Goal: Information Seeking & Learning: Find specific fact

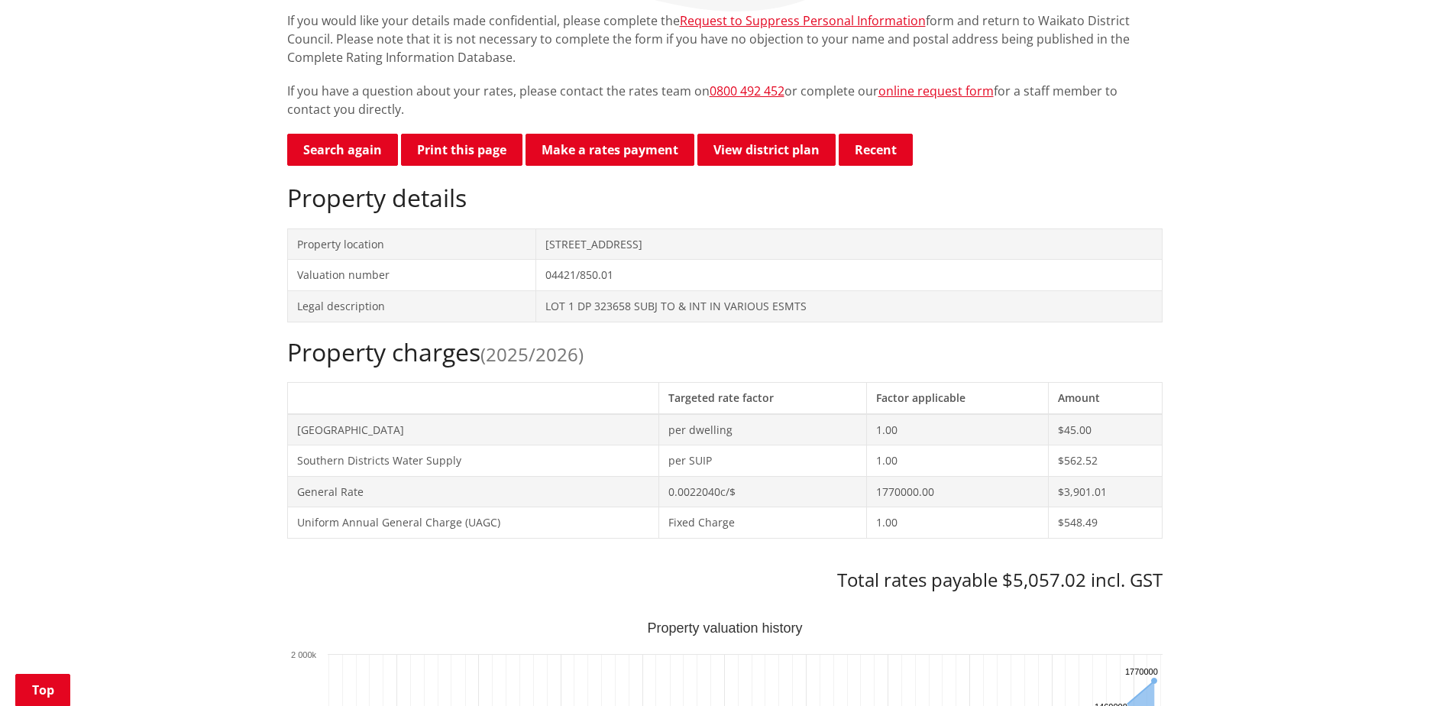
scroll to position [76, 0]
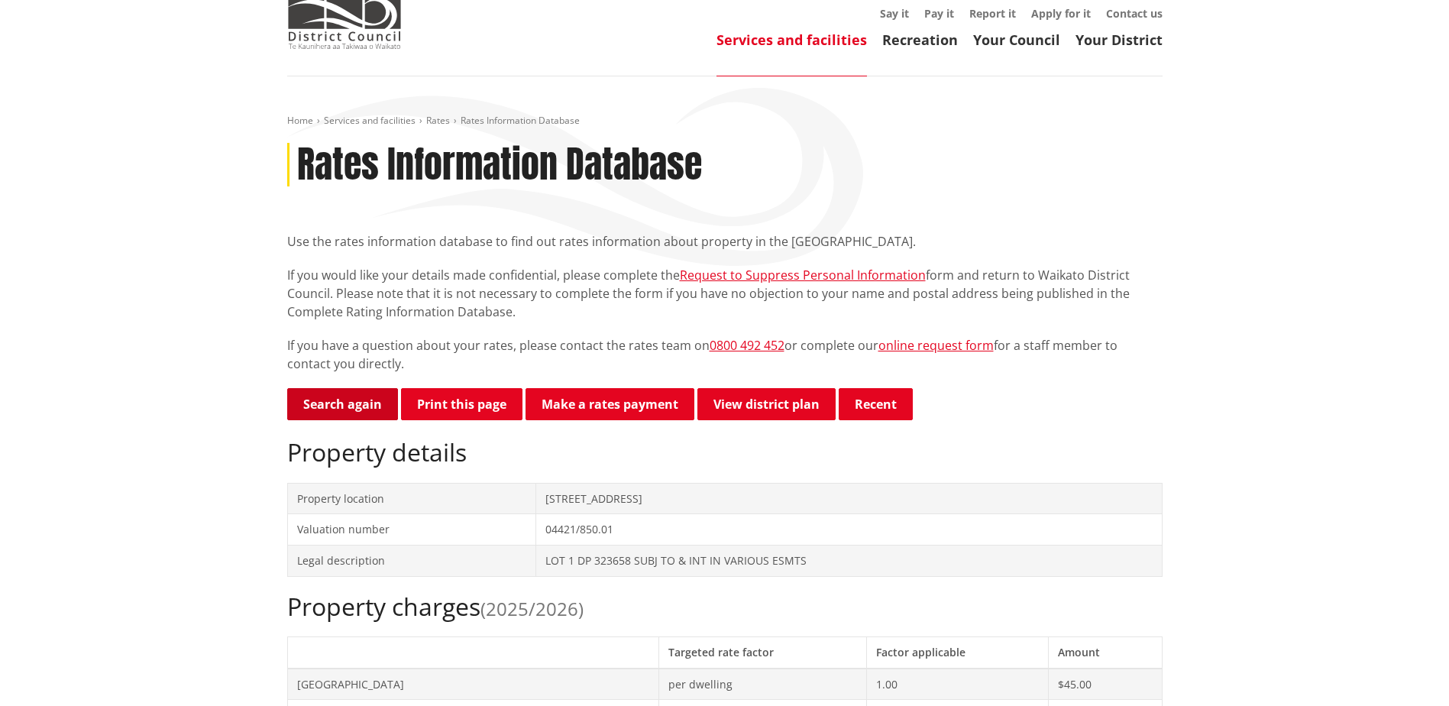
click at [347, 402] on link "Search again" at bounding box center [342, 404] width 111 height 32
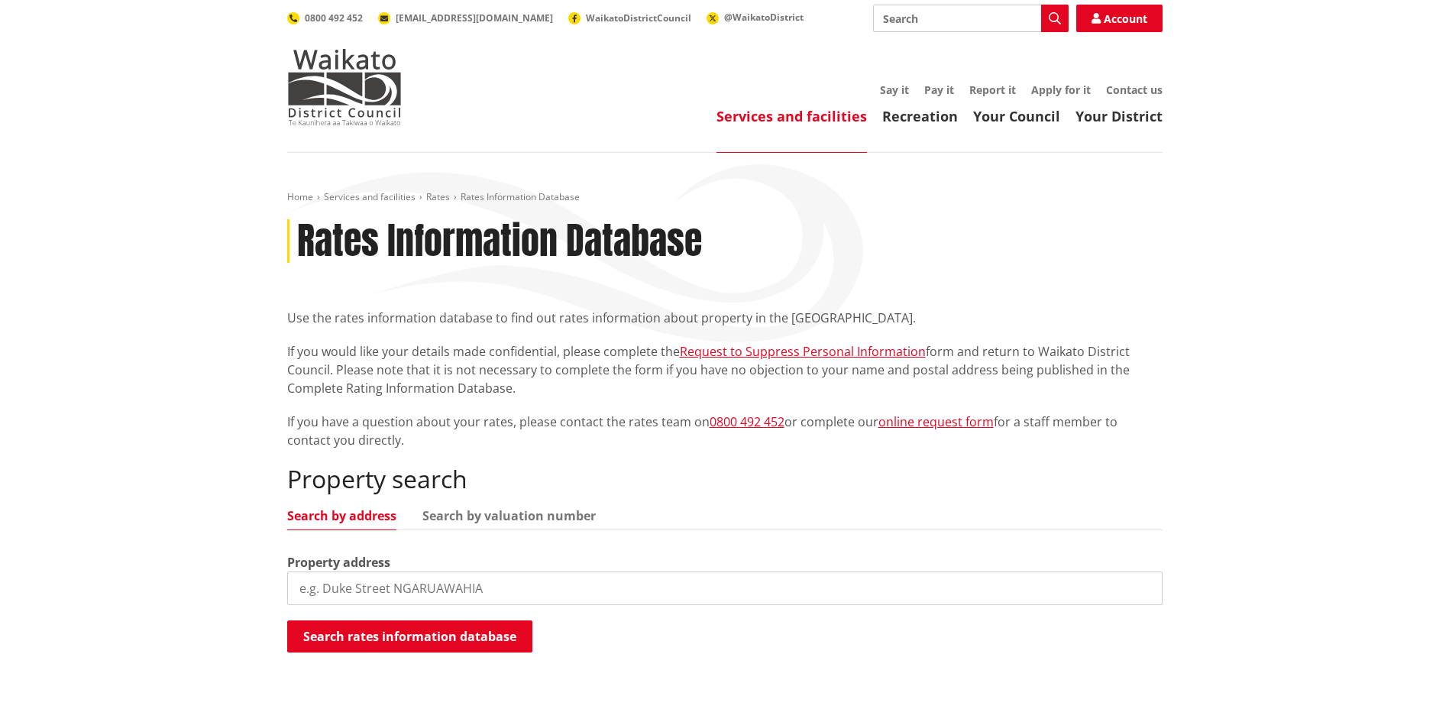
click at [353, 590] on input "search" at bounding box center [724, 588] width 875 height 34
type input "39 russe"
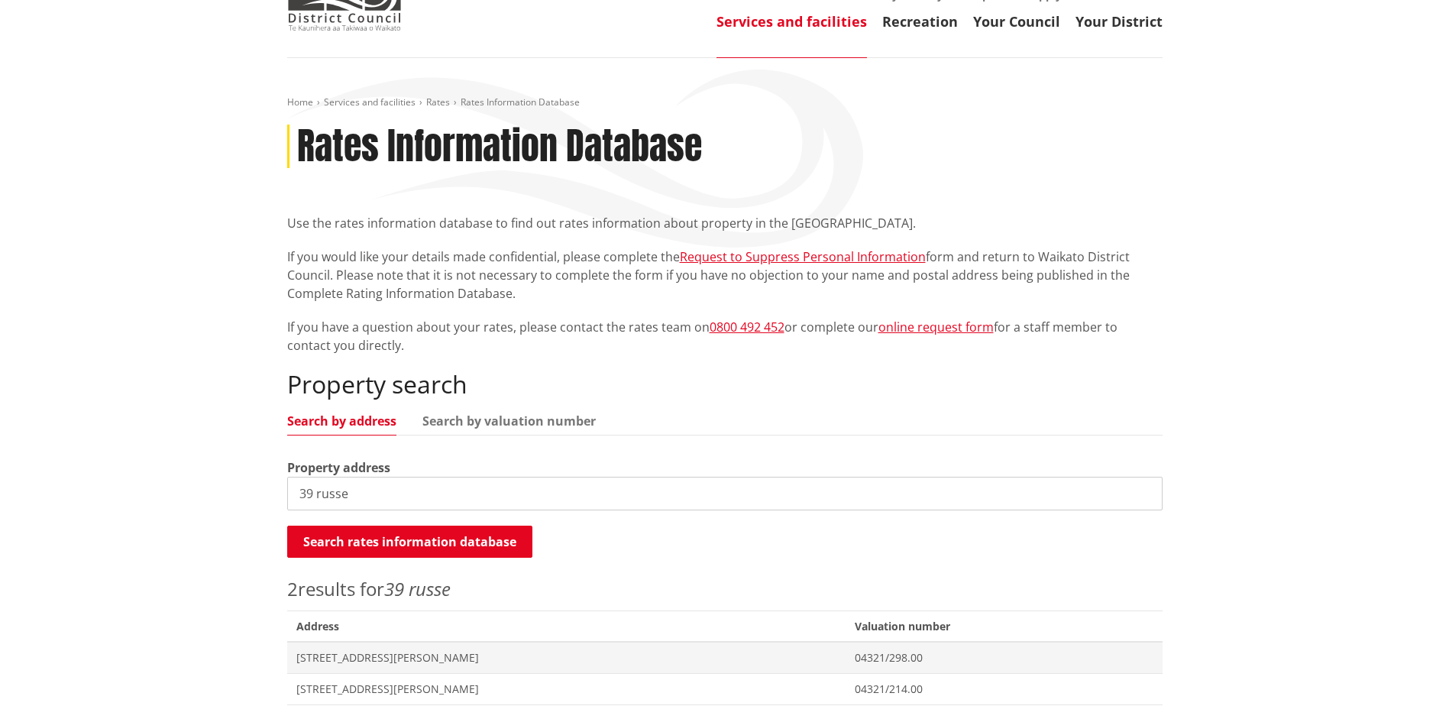
scroll to position [229, 0]
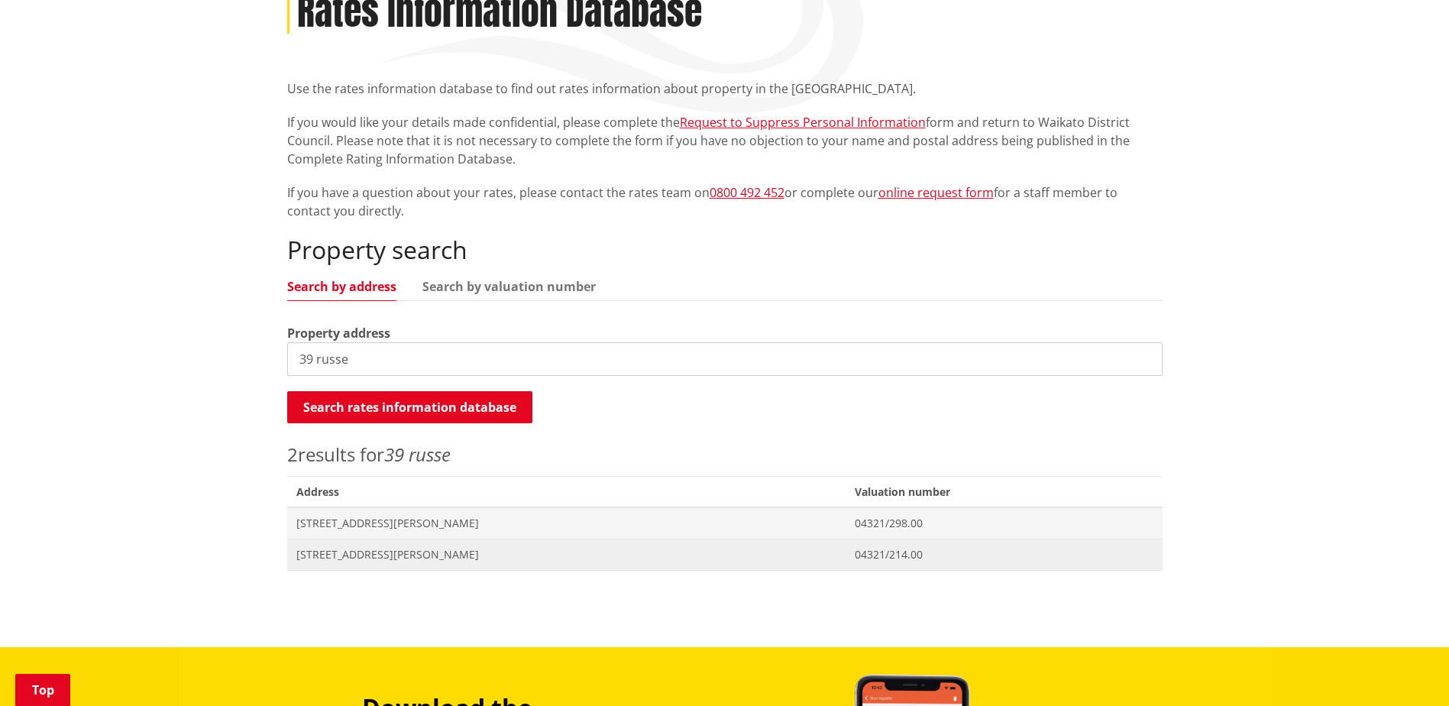
click at [377, 551] on span "[STREET_ADDRESS][PERSON_NAME]" at bounding box center [566, 554] width 541 height 15
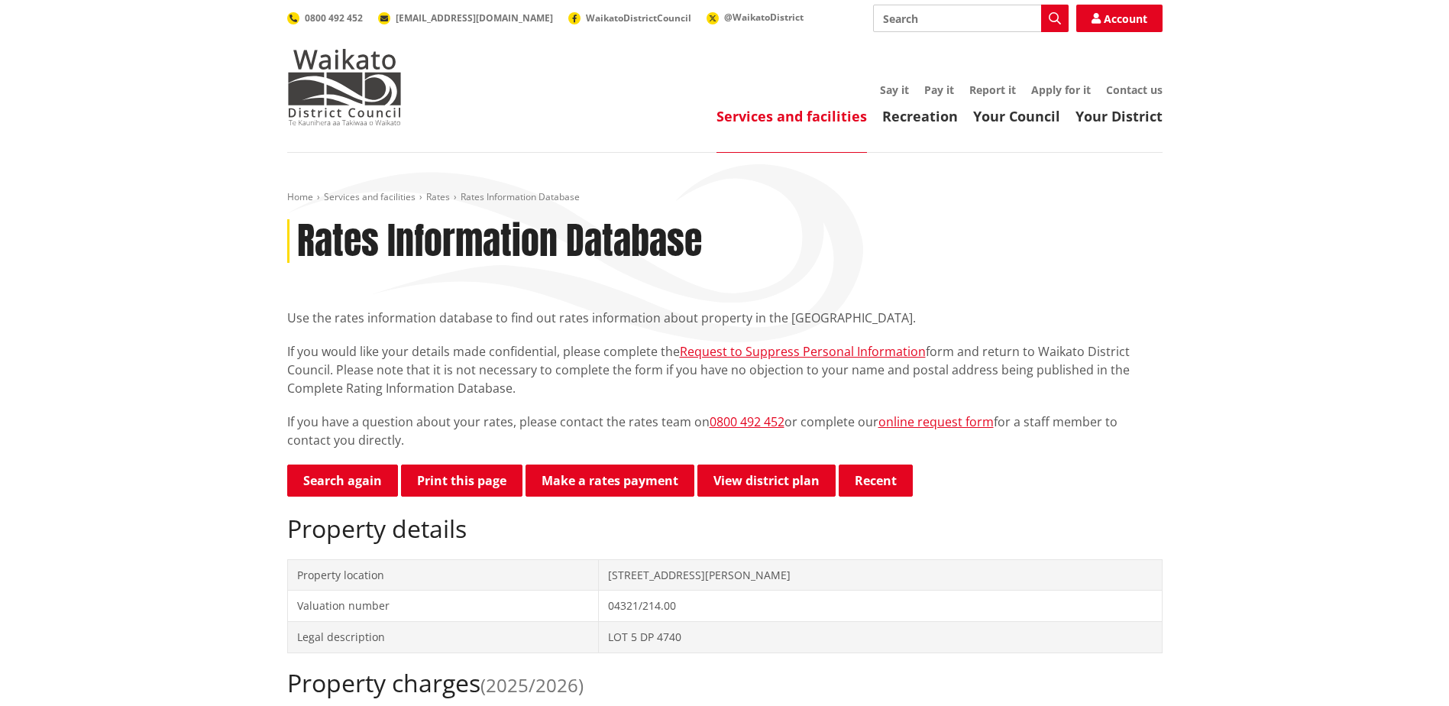
scroll to position [535, 0]
